Goal: Subscribe to service/newsletter

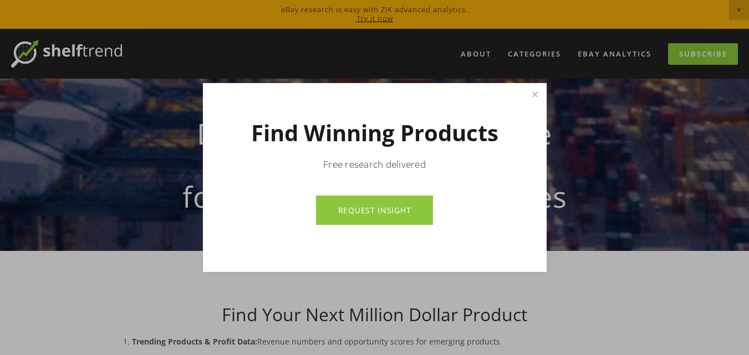
click at [405, 217] on link "REQUEST INSIGHT" at bounding box center [374, 210] width 117 height 29
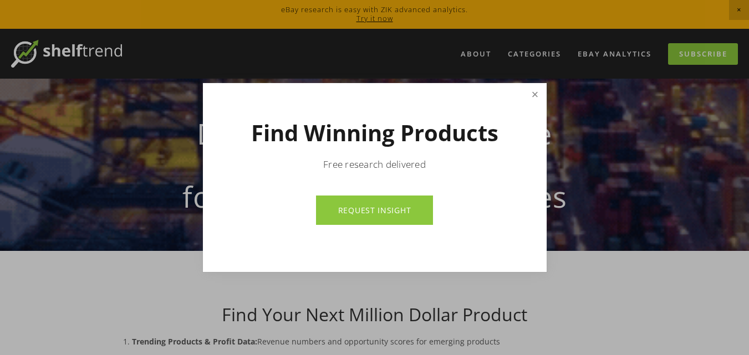
click at [535, 91] on link "Close" at bounding box center [534, 94] width 19 height 19
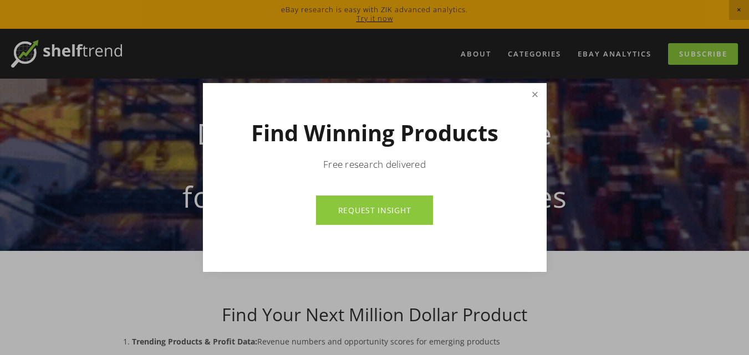
click at [535, 91] on div "Daily Product Intelligence for E-commerce Businesses" at bounding box center [375, 165] width 530 height 172
